Goal: Browse casually: Explore the website without a specific task or goal

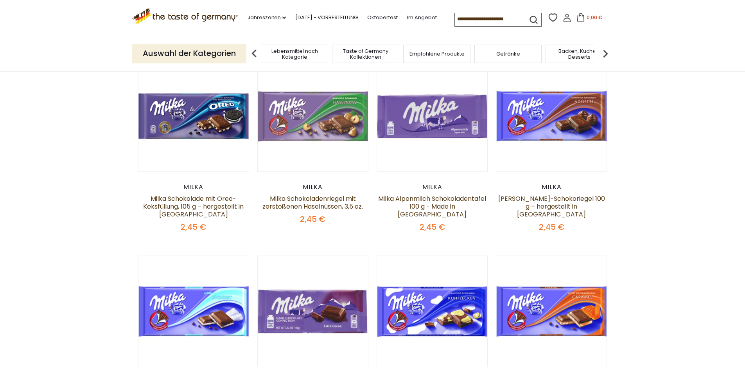
scroll to position [39, 0]
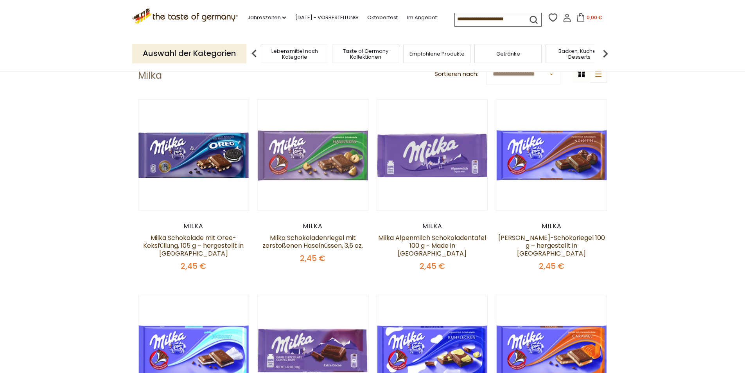
click at [552, 74] on select "**********" at bounding box center [523, 74] width 75 height 22
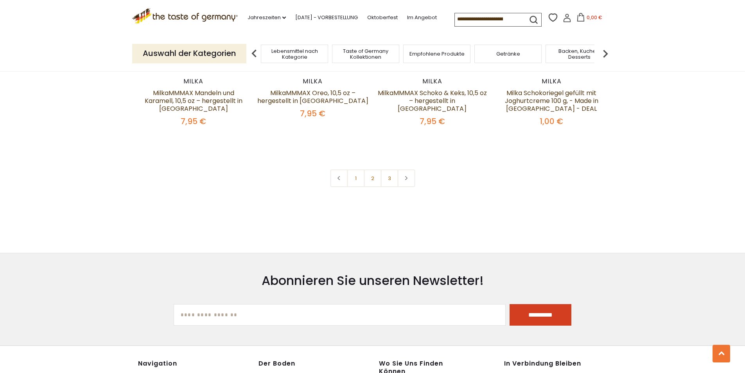
scroll to position [1721, 0]
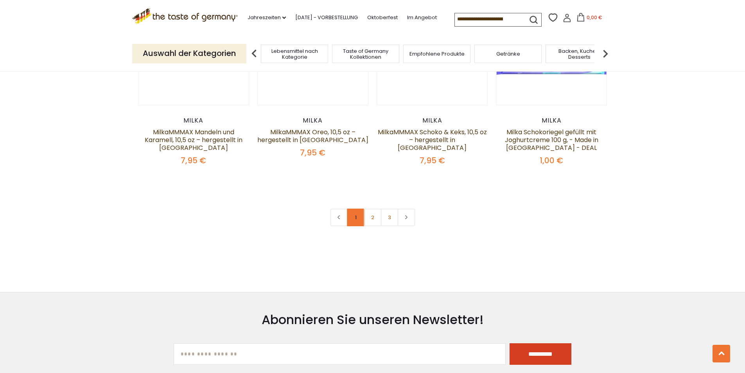
click at [359, 208] on link "1" at bounding box center [356, 217] width 18 height 18
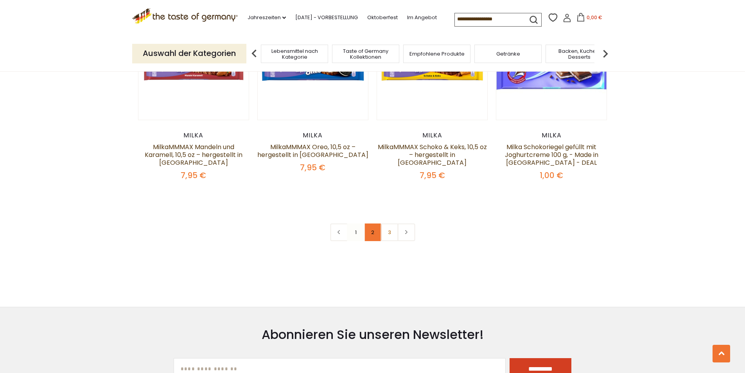
scroll to position [1745, 0]
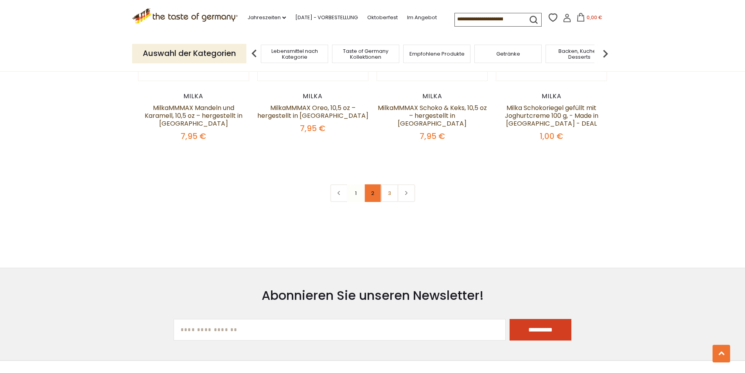
click at [371, 189] on font "2" at bounding box center [372, 192] width 3 height 7
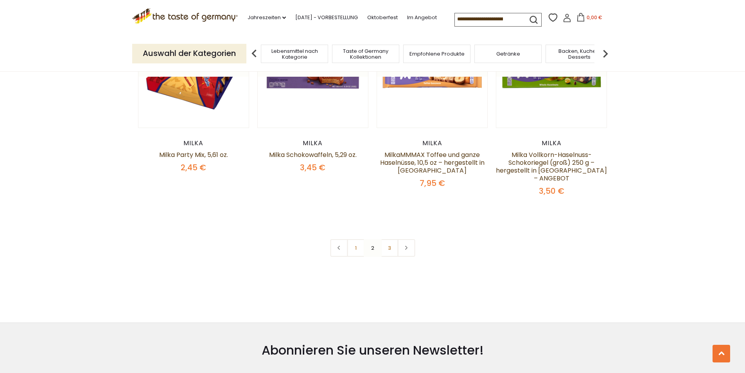
scroll to position [1706, 0]
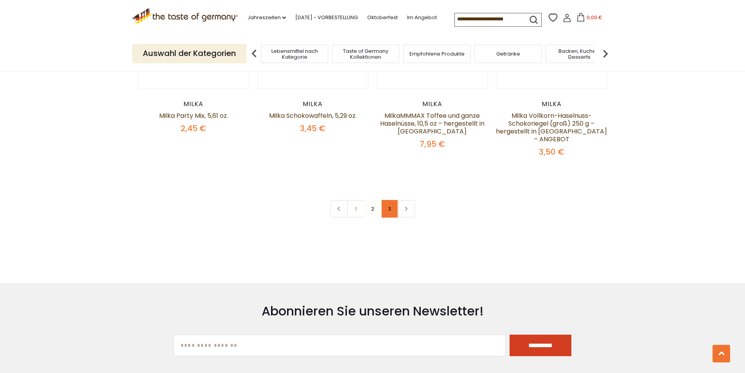
click at [390, 206] on link "3" at bounding box center [390, 209] width 18 height 18
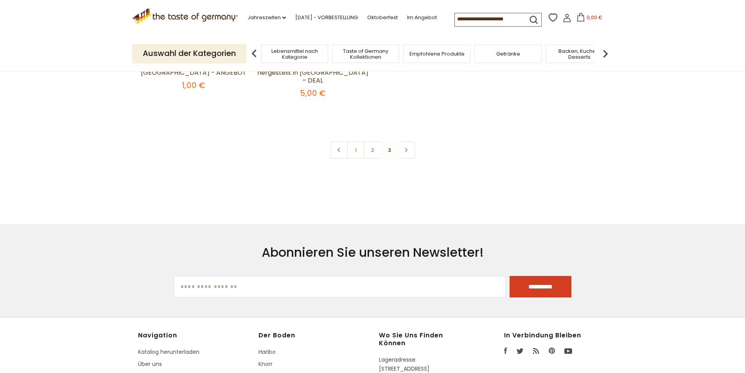
scroll to position [259, 0]
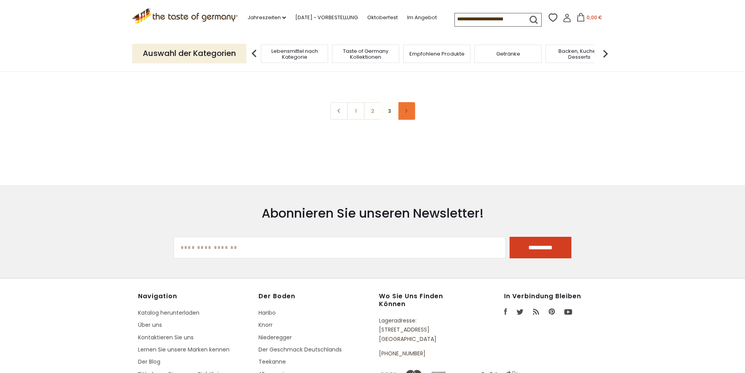
click at [405, 109] on icon at bounding box center [406, 111] width 5 height 4
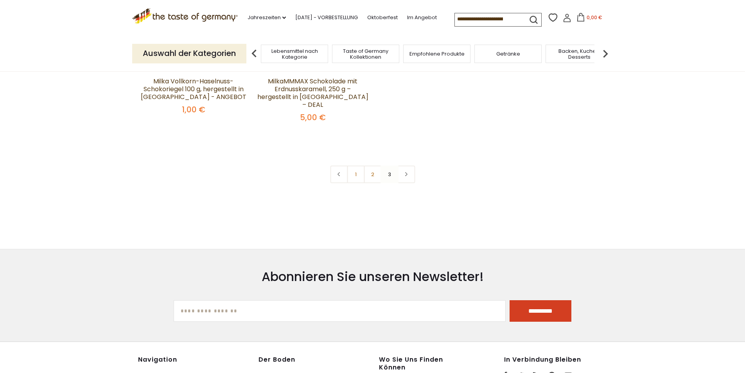
scroll to position [156, 0]
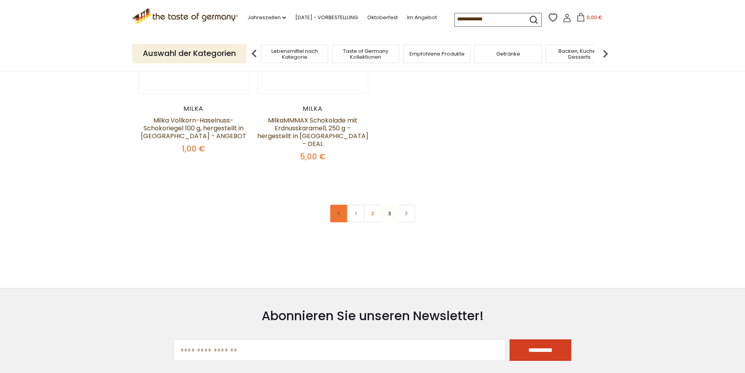
click at [340, 211] on icon at bounding box center [339, 213] width 5 height 4
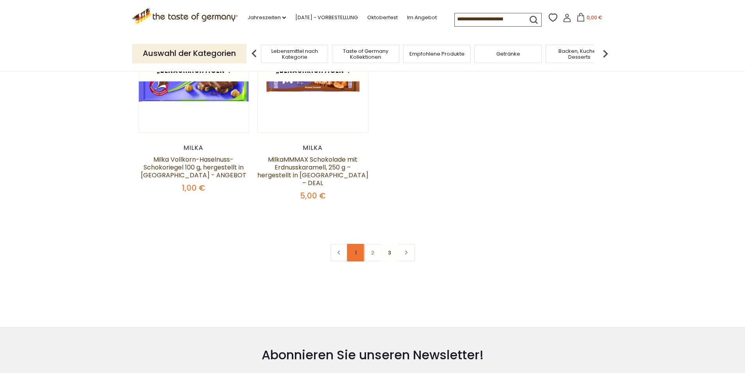
click at [357, 244] on link "1" at bounding box center [356, 253] width 18 height 18
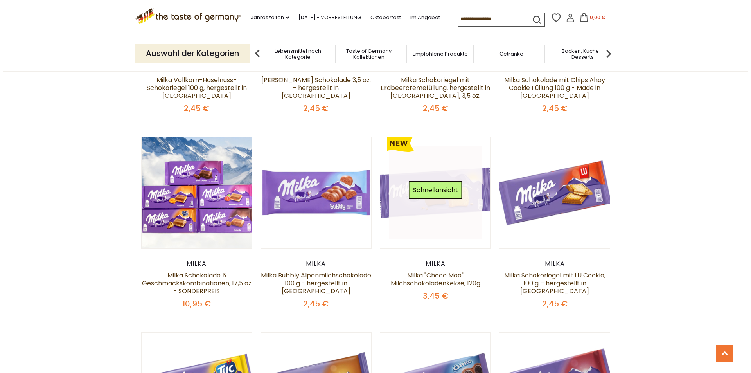
scroll to position [626, 0]
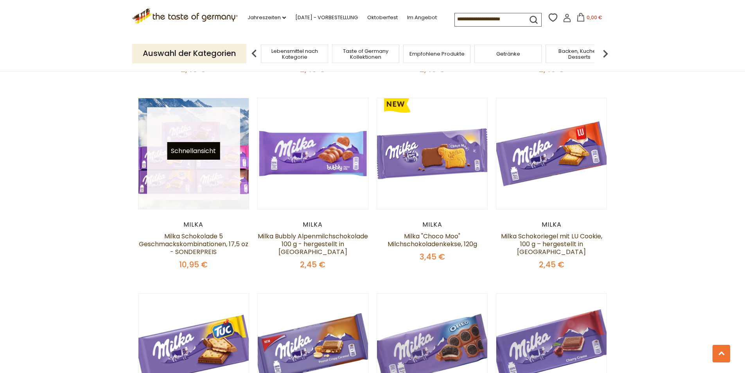
click at [180, 155] on font "Schnellansicht" at bounding box center [193, 150] width 45 height 9
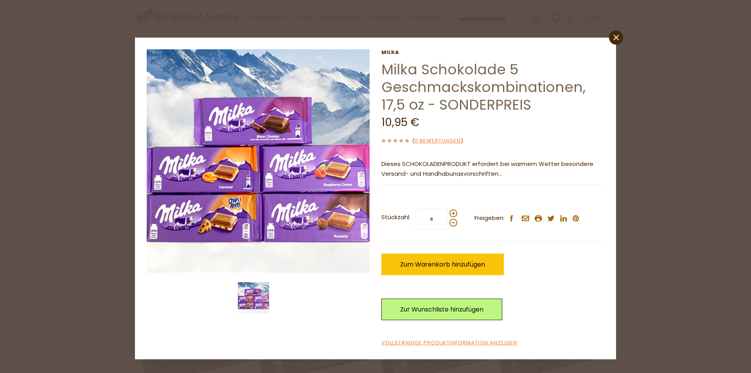
scroll to position [259, 0]
